Goal: Information Seeking & Learning: Learn about a topic

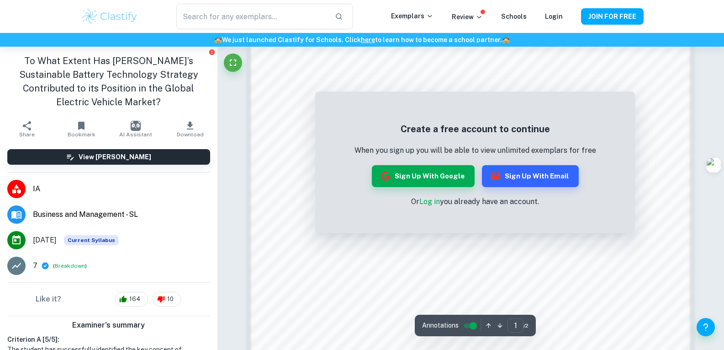
scroll to position [503, 0]
click at [434, 200] on link "Log in" at bounding box center [429, 201] width 21 height 9
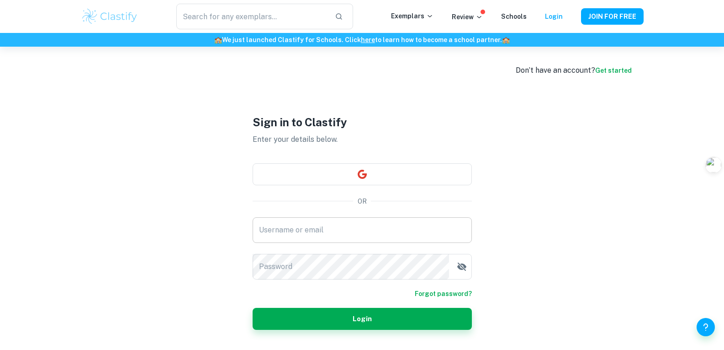
click at [385, 230] on input "Username or email" at bounding box center [362, 230] width 219 height 26
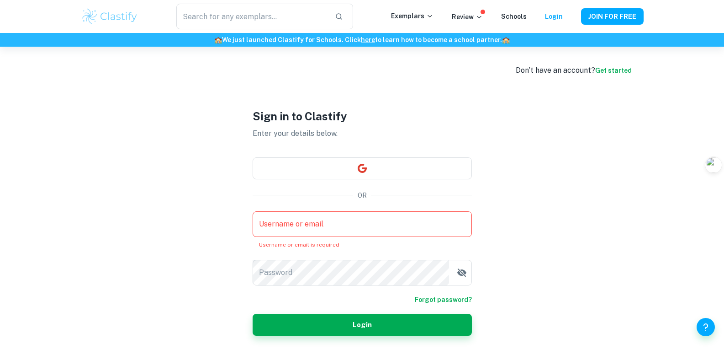
click at [414, 181] on div "Sign in to Clastify Enter your details below. OR Username or email Username or …" at bounding box center [362, 222] width 219 height 350
click at [421, 168] on button "button" at bounding box center [362, 168] width 219 height 22
